Goal: Understand process/instructions

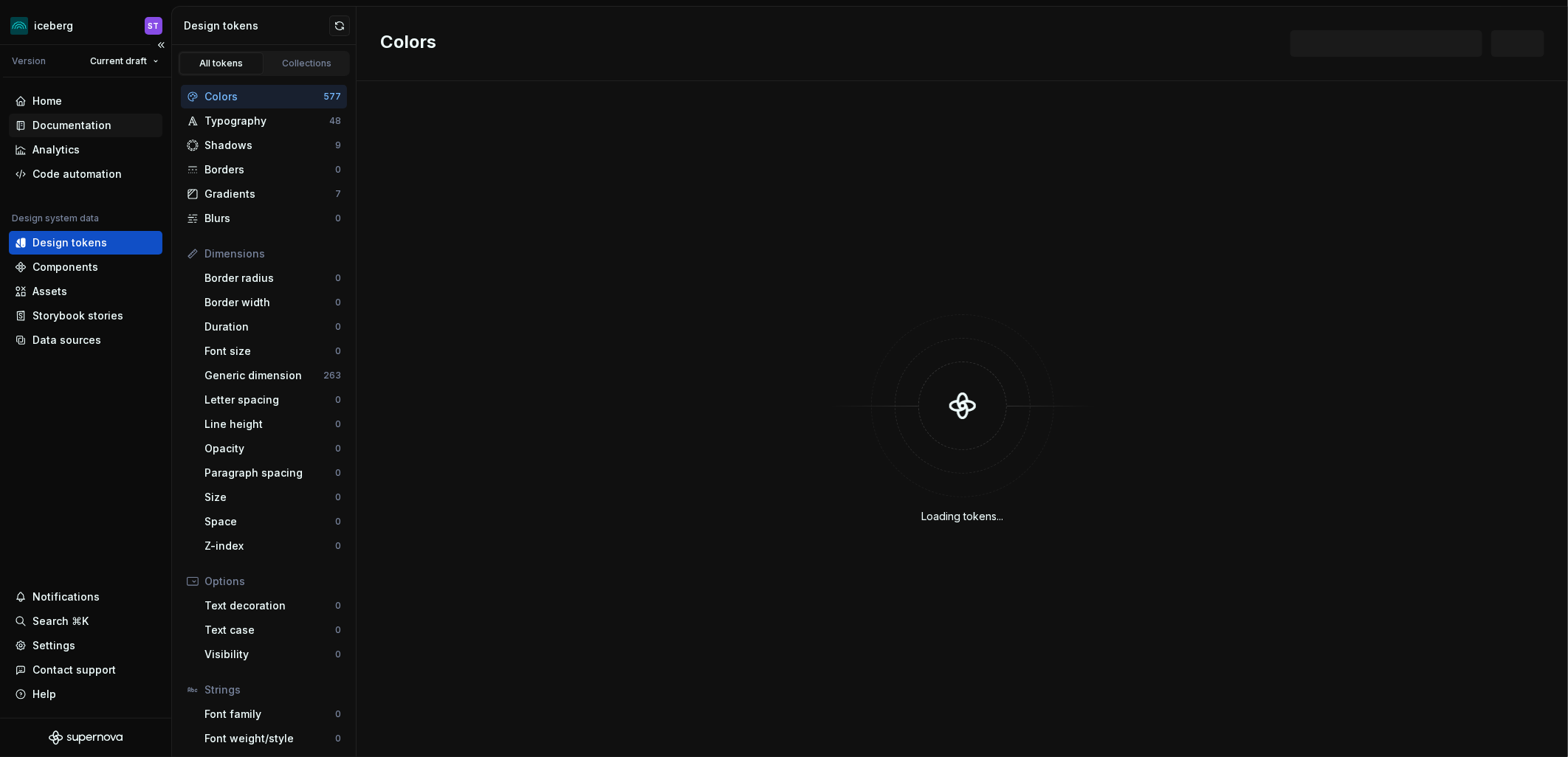
click at [84, 119] on div "Documentation" at bounding box center [72, 125] width 79 height 15
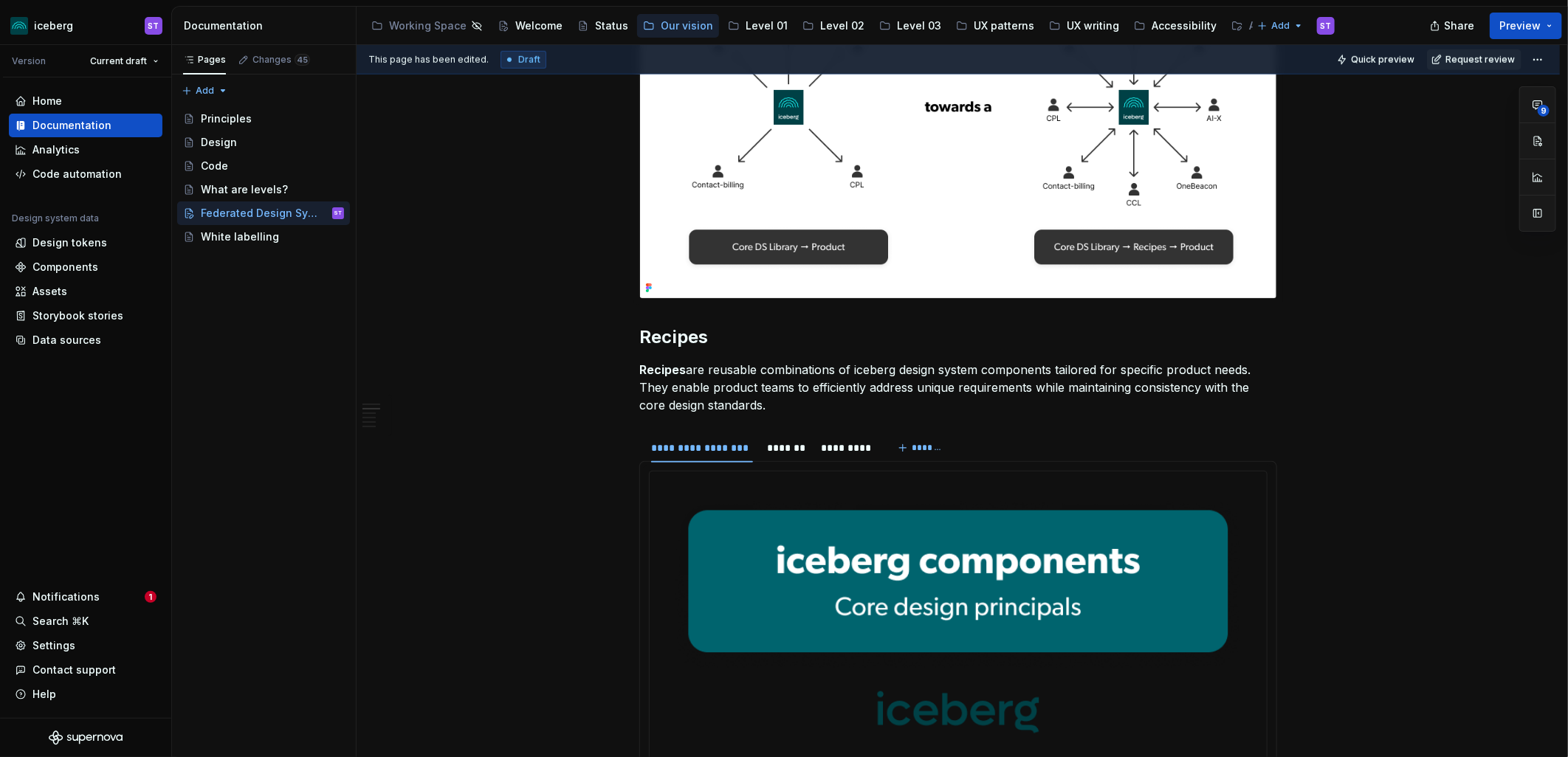
scroll to position [819, 0]
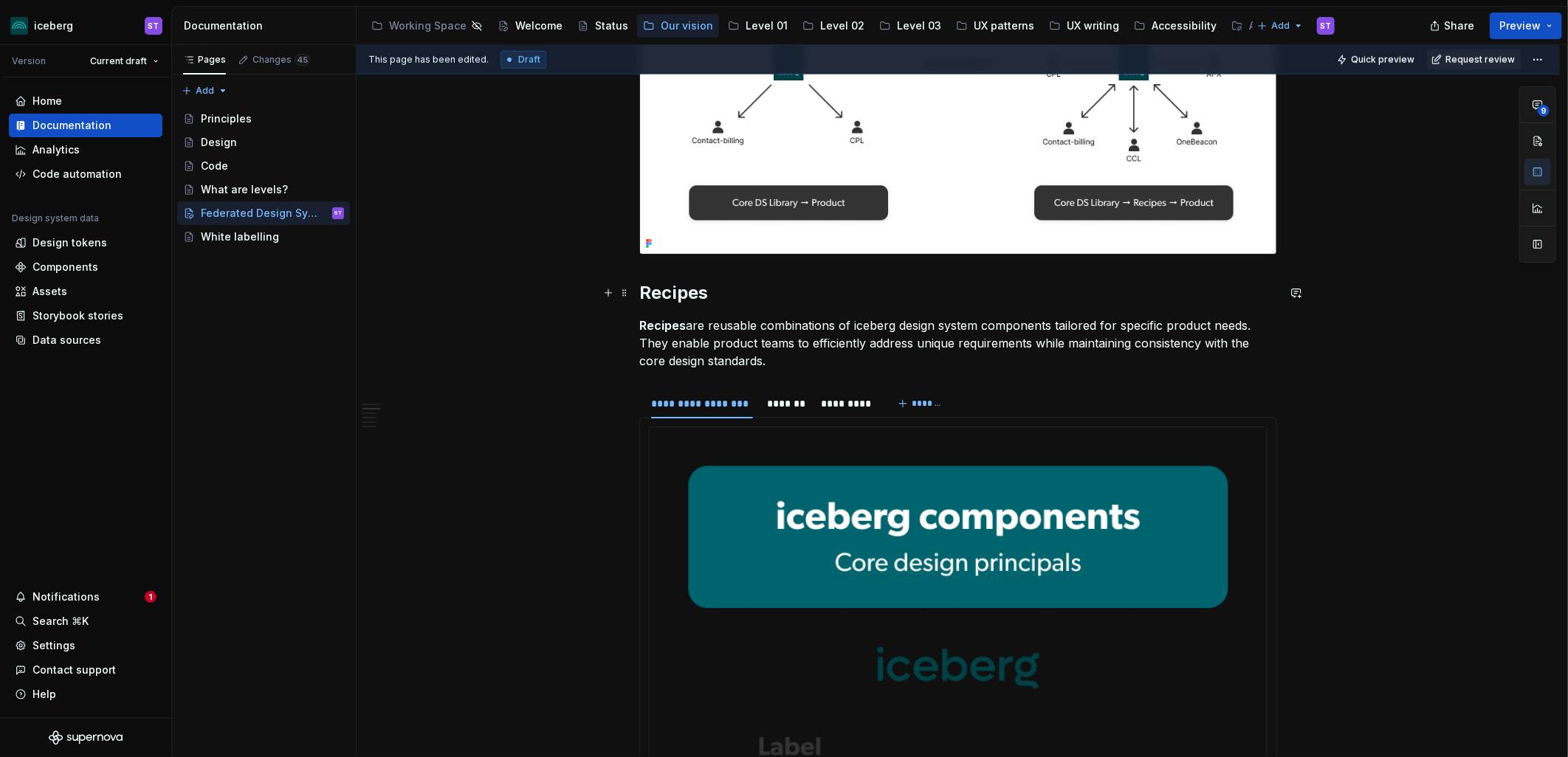
scroll to position [737, 0]
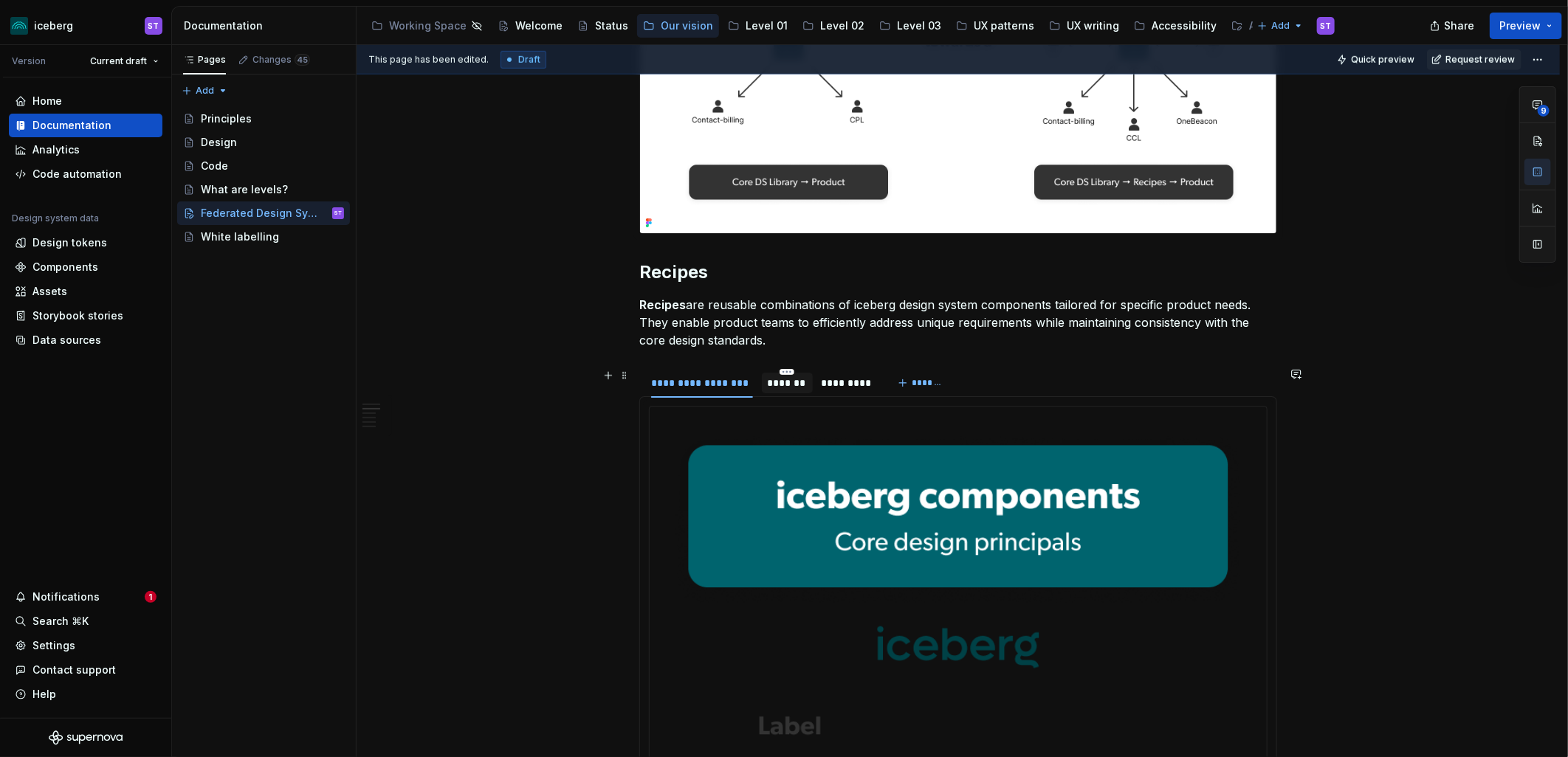
click at [788, 384] on div "*******" at bounding box center [787, 383] width 39 height 15
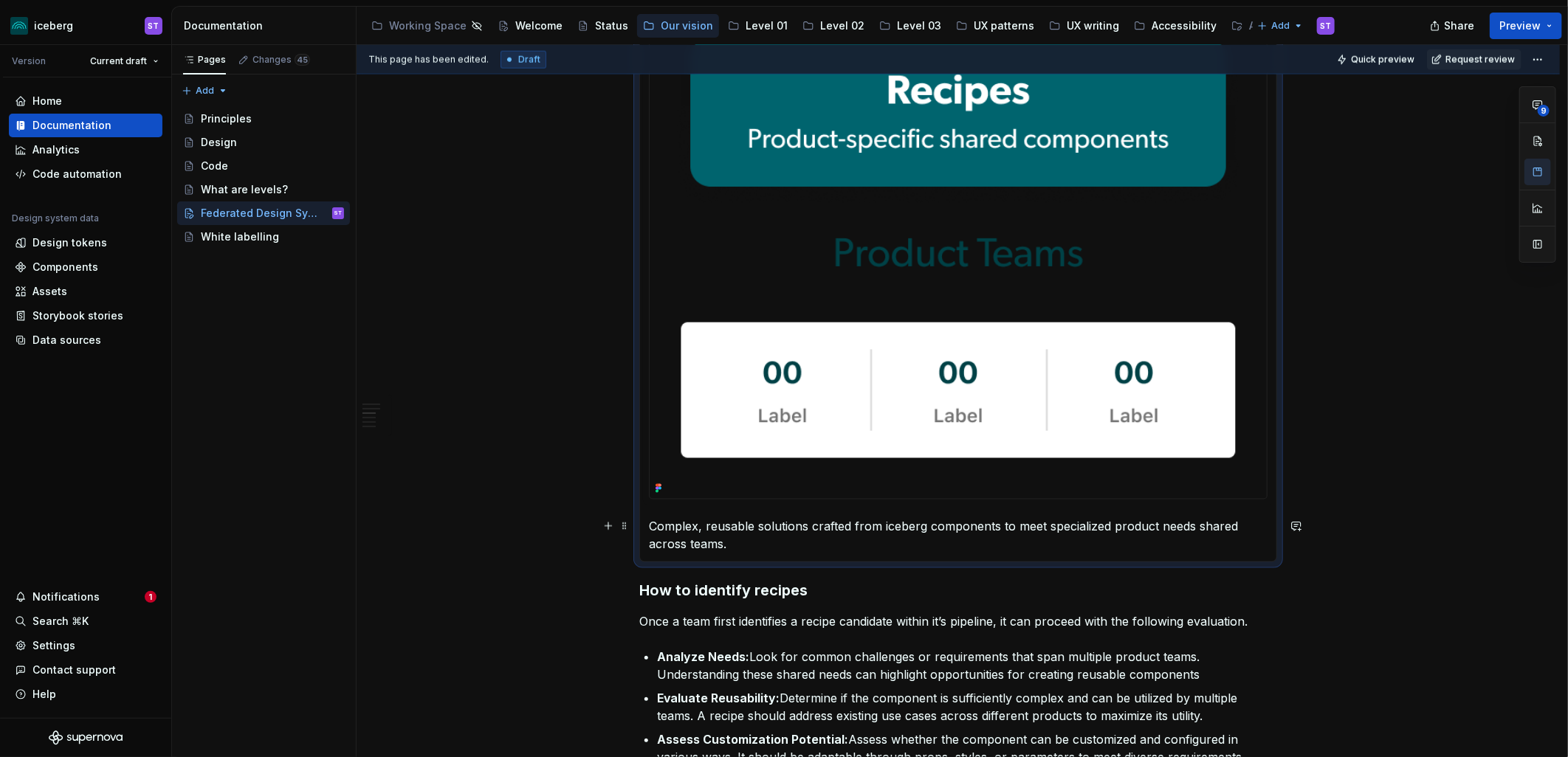
scroll to position [1393, 0]
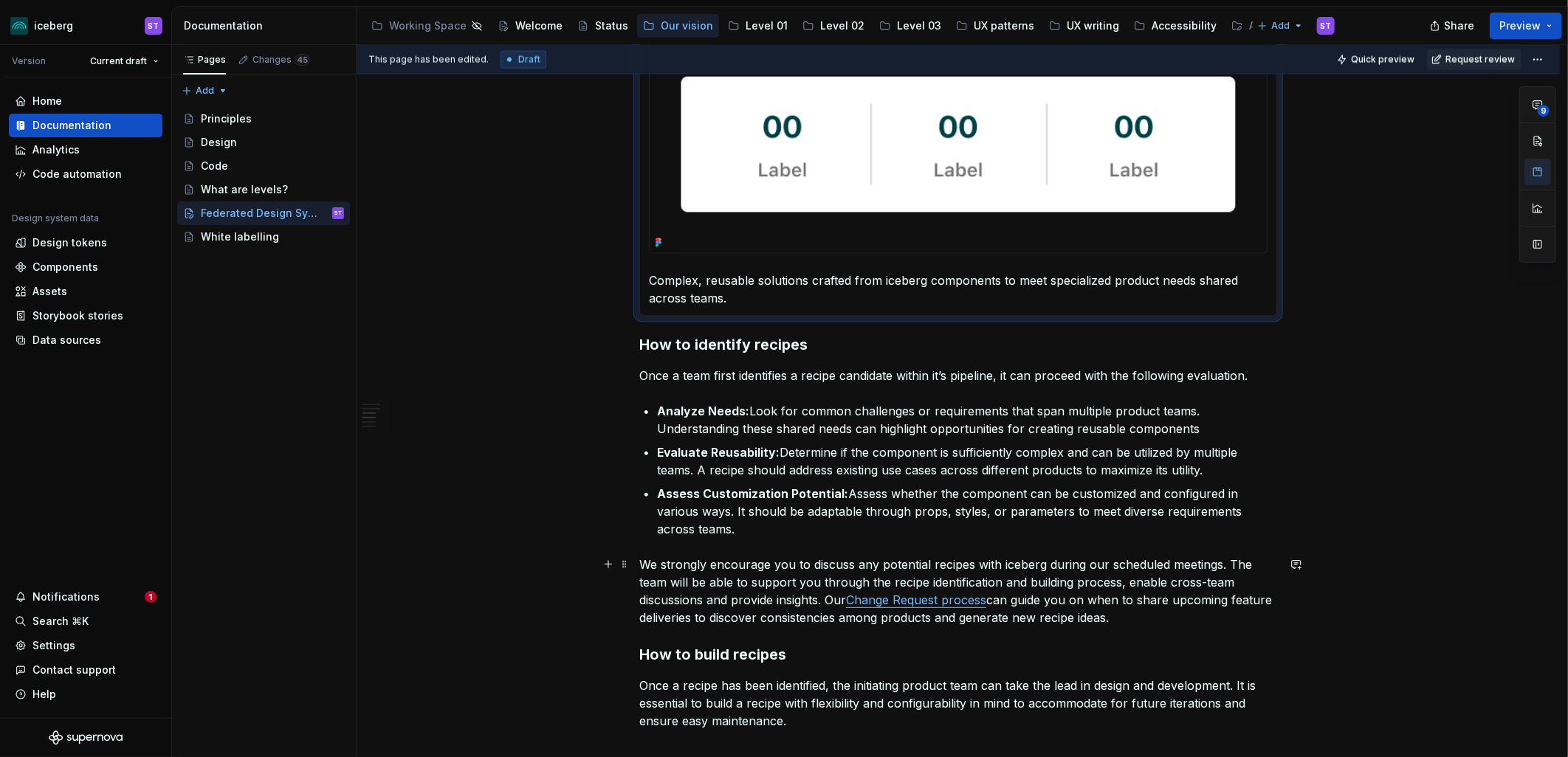
click at [896, 602] on link "Change Request process" at bounding box center [915, 600] width 140 height 15
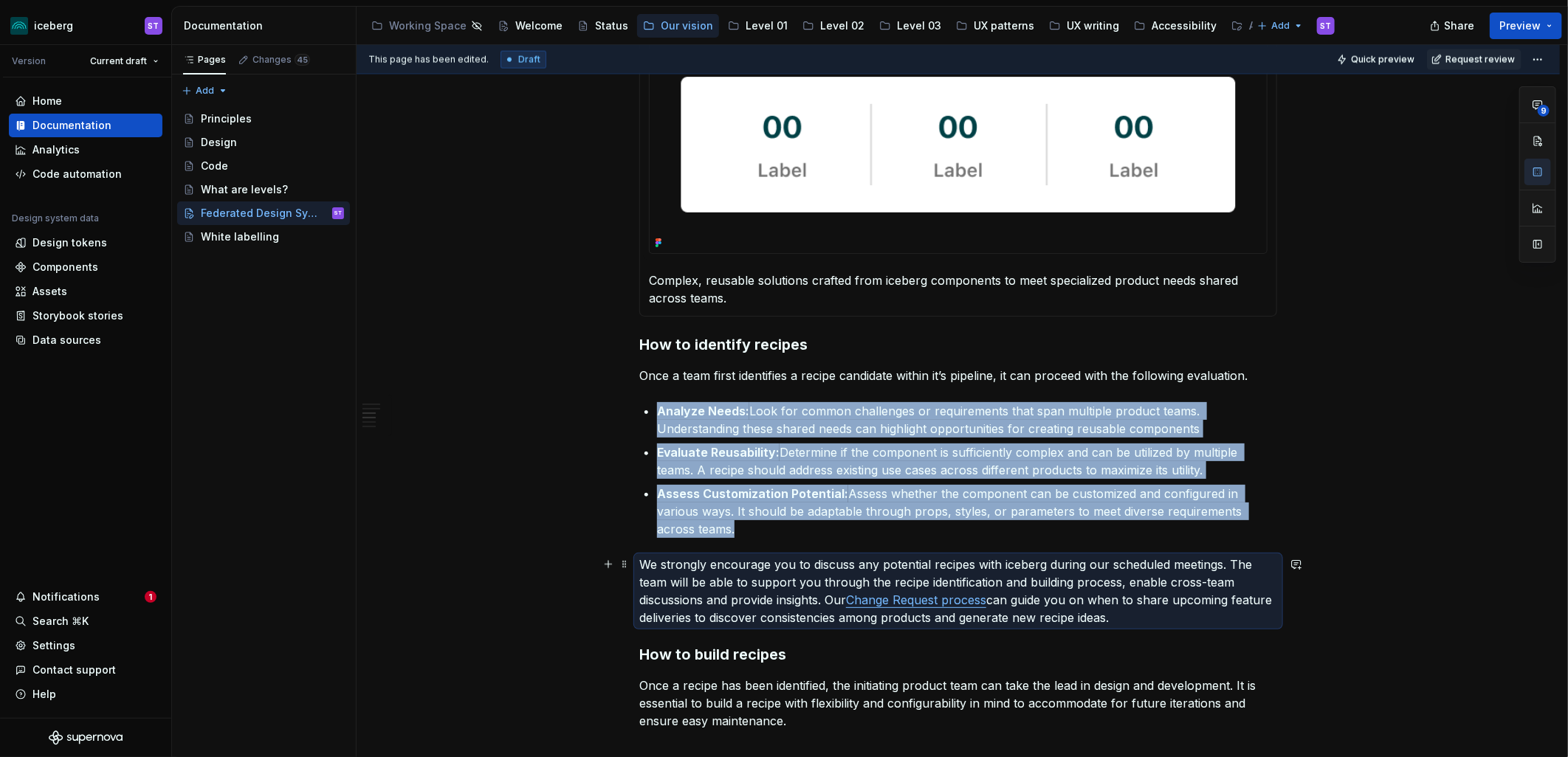
click at [909, 601] on link "Change Request process" at bounding box center [915, 600] width 140 height 15
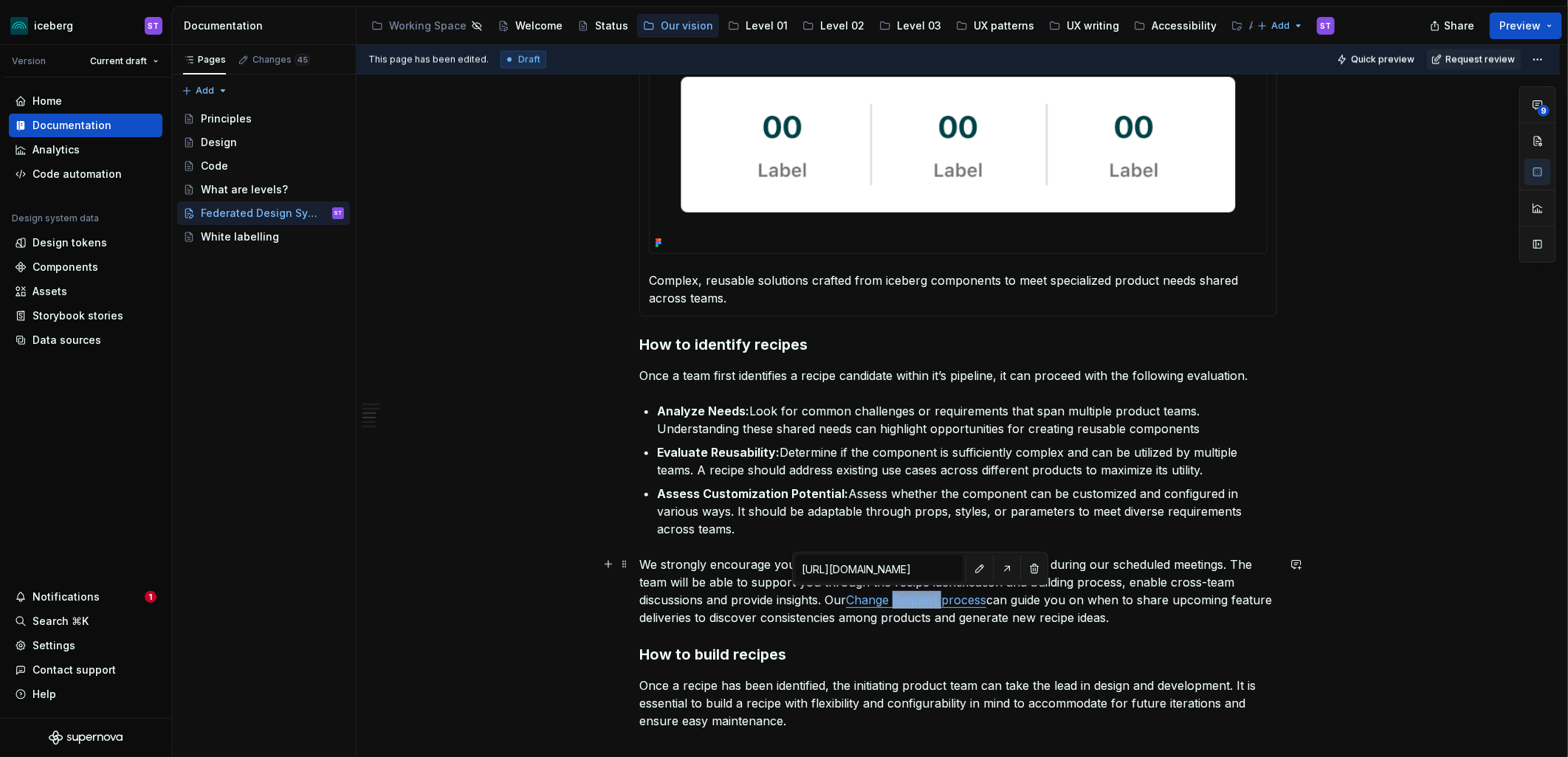
click at [909, 601] on link "Change Request process" at bounding box center [915, 600] width 140 height 15
click at [932, 598] on link "Change Request process" at bounding box center [915, 600] width 140 height 15
click at [1018, 569] on button "button" at bounding box center [1028, 568] width 20 height 20
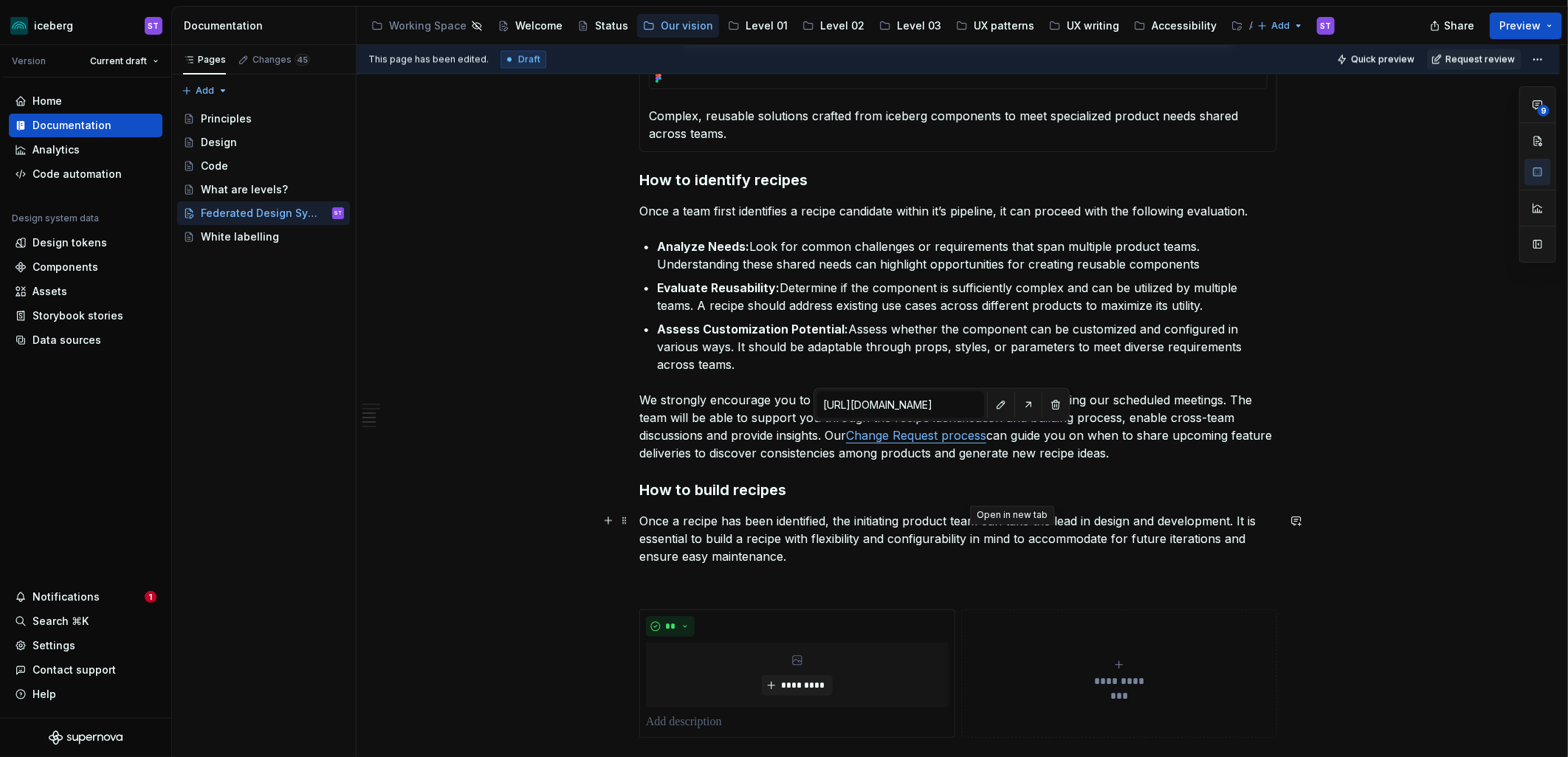
click at [776, 522] on p "Once a recipe has been identified, the initiating product team can take the lea…" at bounding box center [958, 538] width 638 height 53
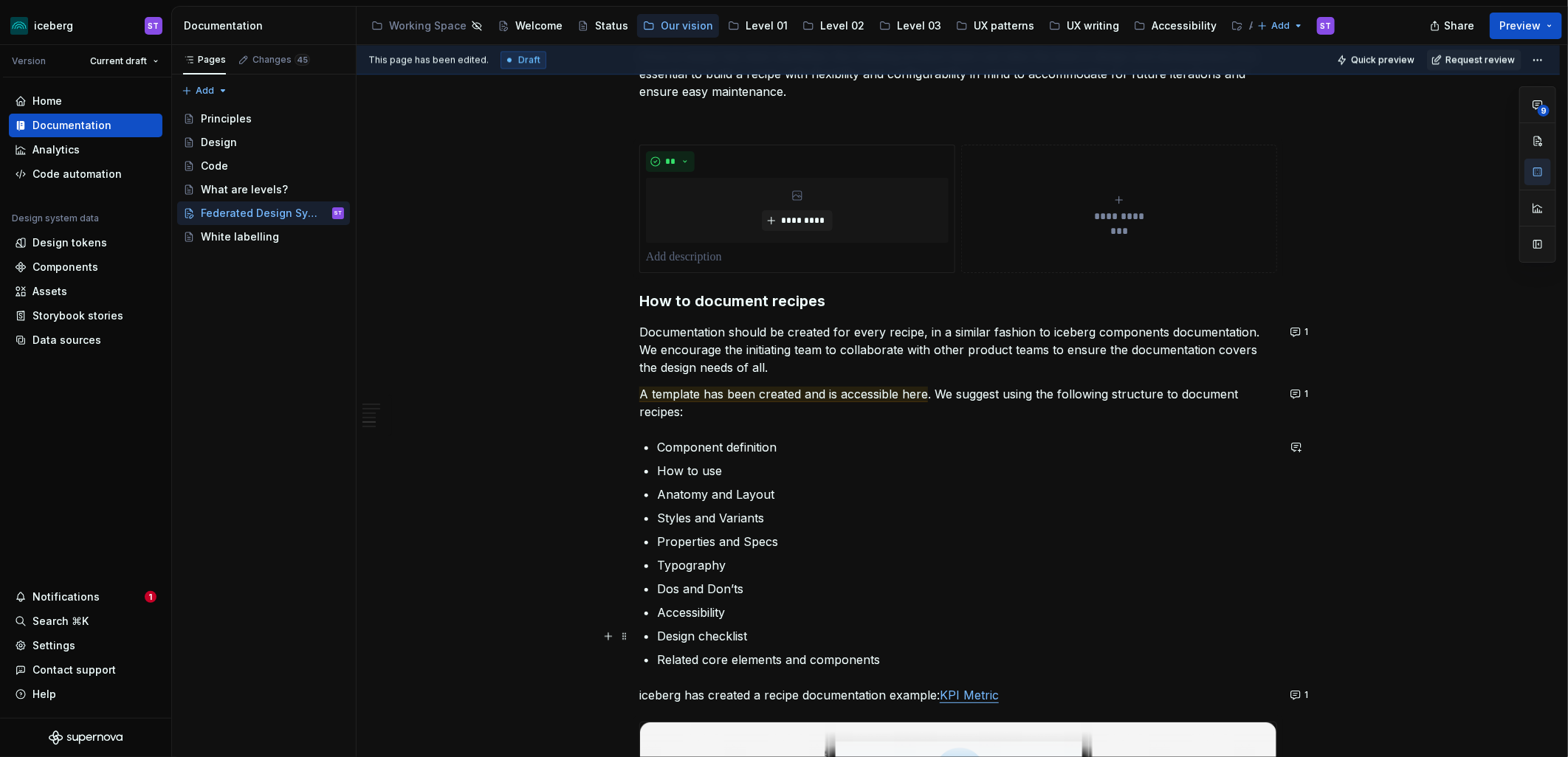
scroll to position [1885, 0]
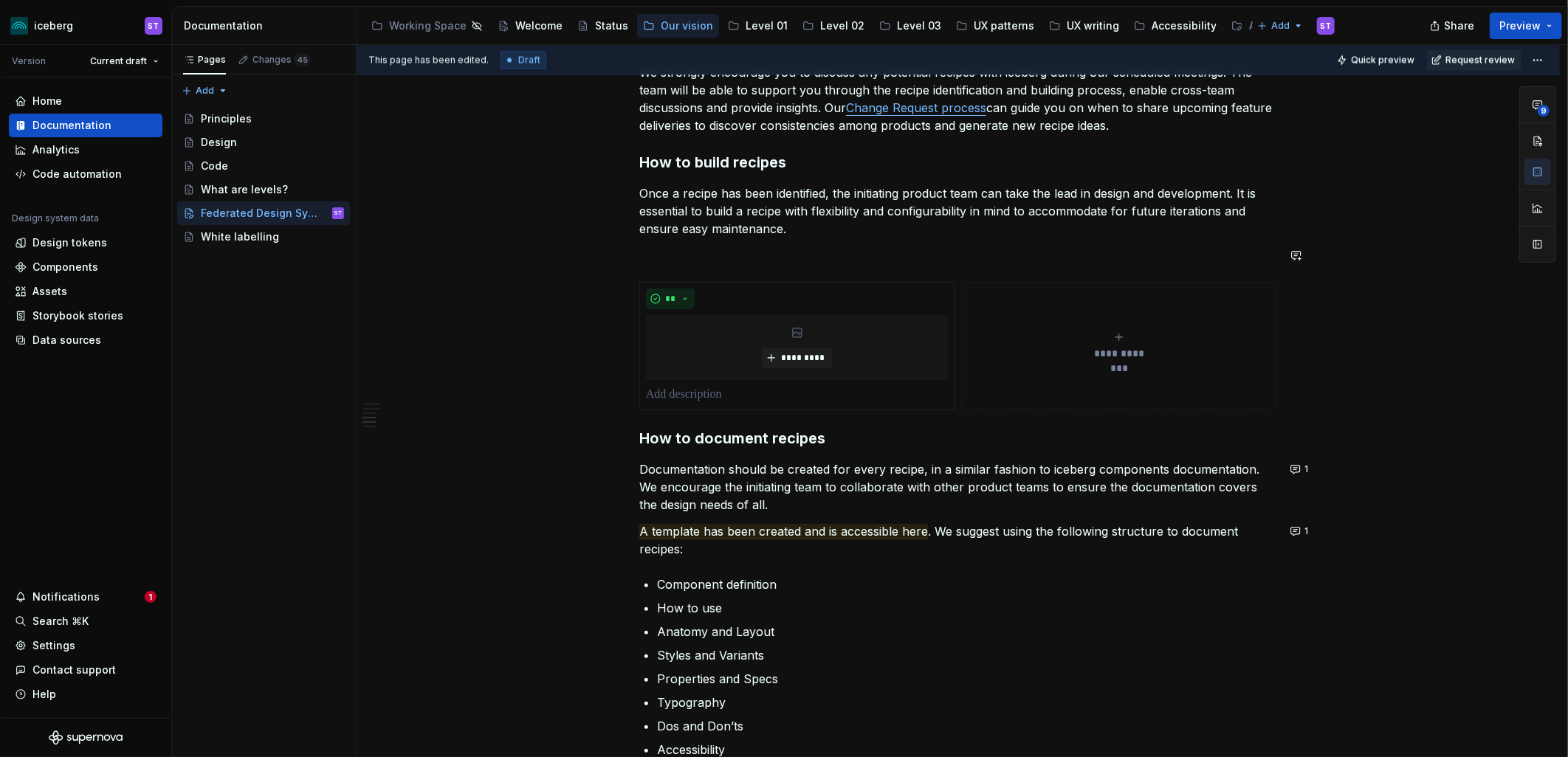
click at [867, 234] on p "Once a recipe has been identified, the initiating product team can take the lea…" at bounding box center [958, 210] width 638 height 53
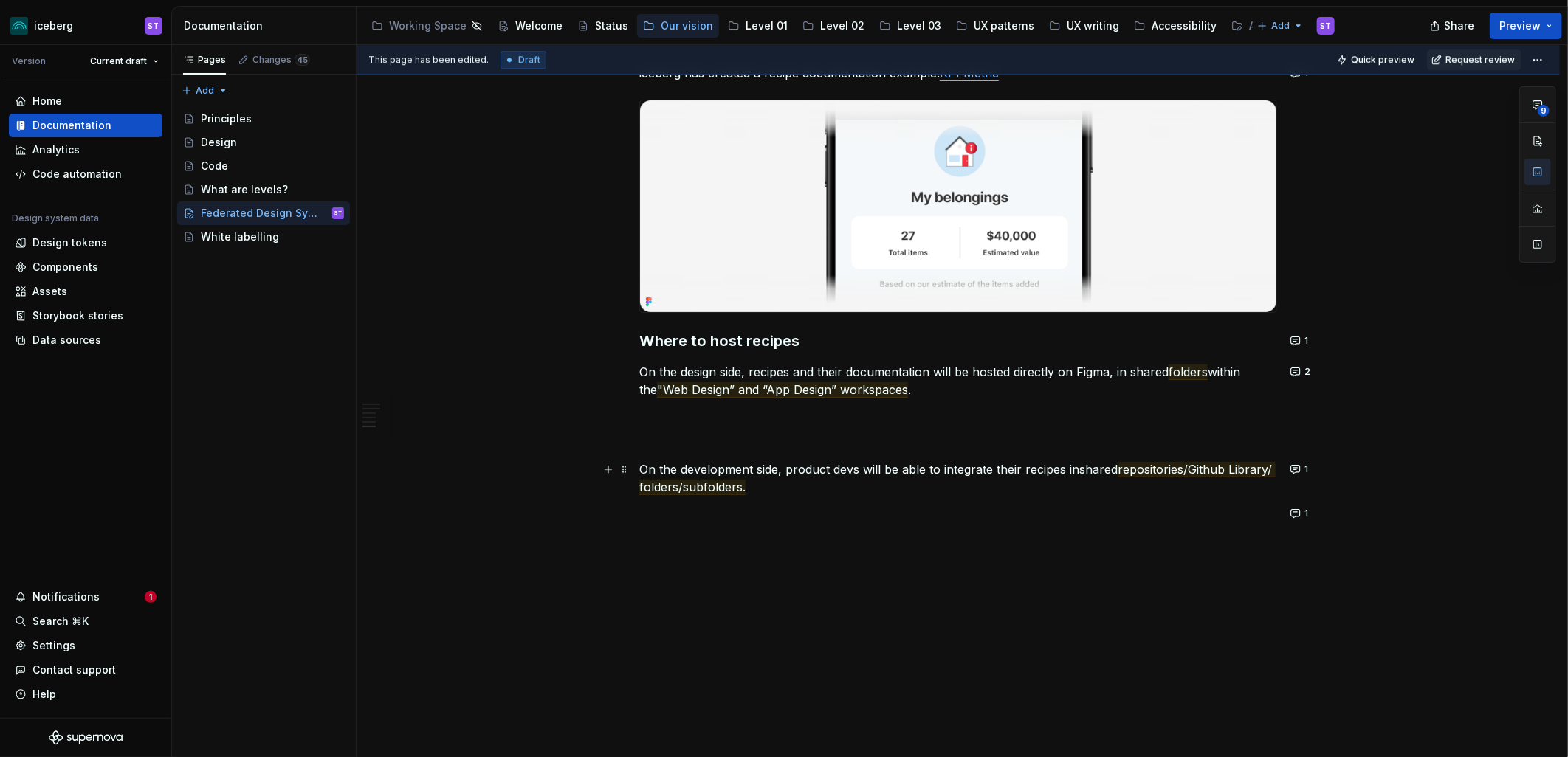
scroll to position [2652, 0]
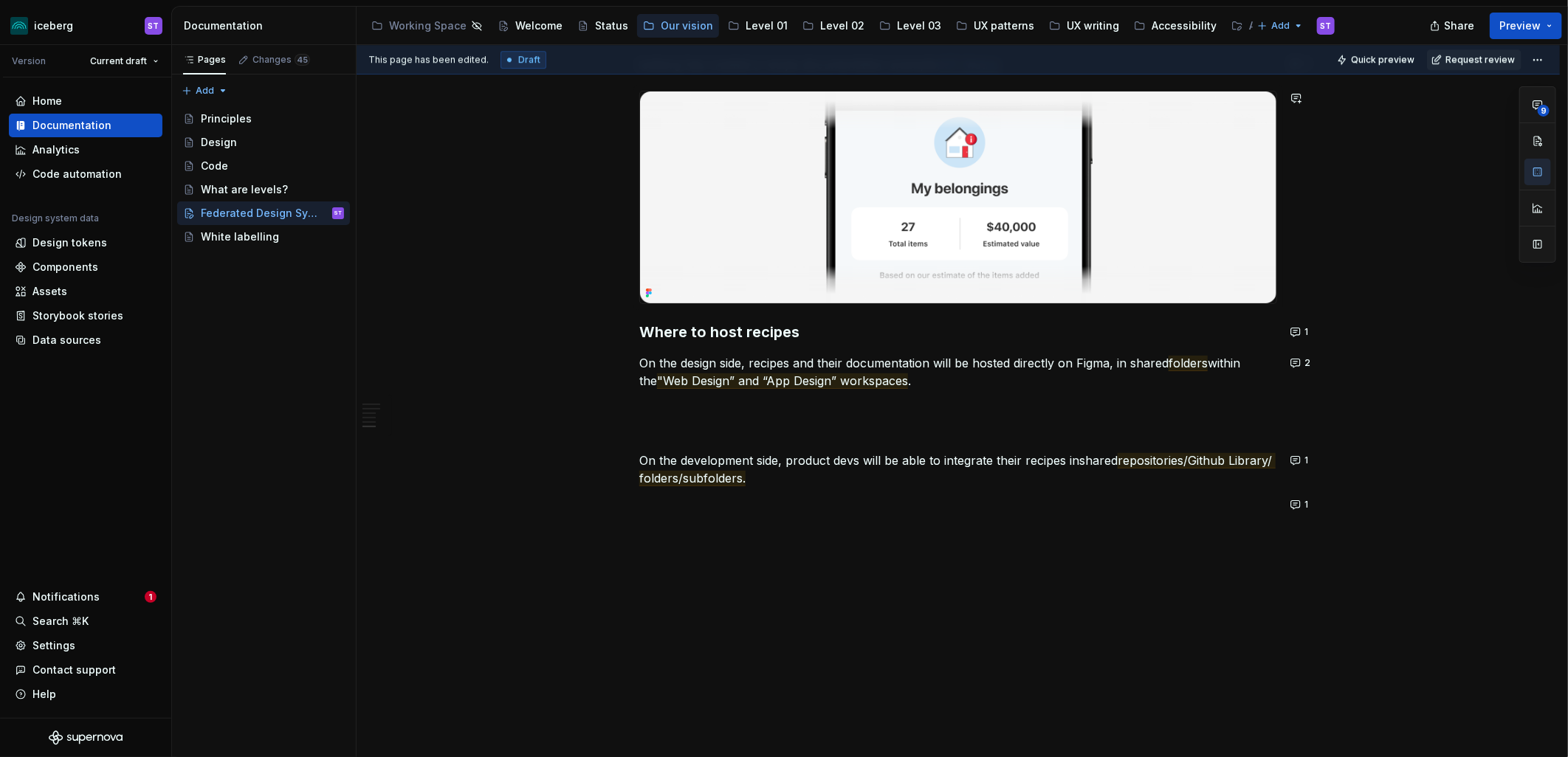
type textarea "*"
